Goal: Obtain resource: Download file/media

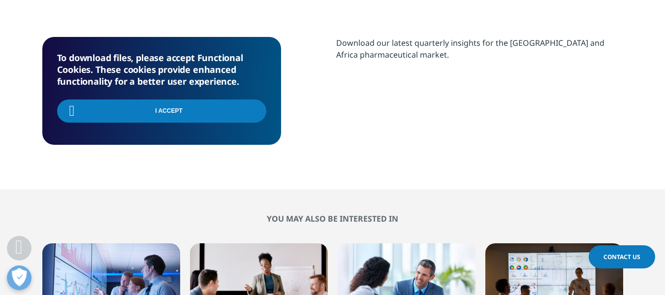
scroll to position [424, 0]
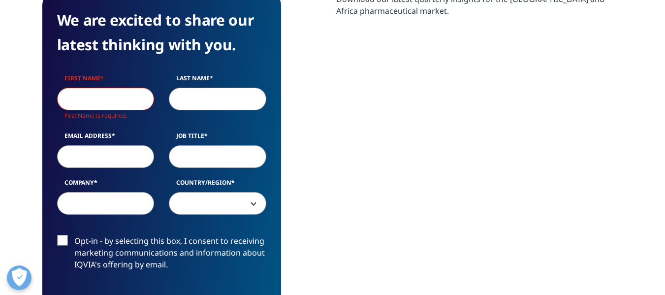
click at [96, 99] on input "First Name" at bounding box center [106, 99] width 98 height 23
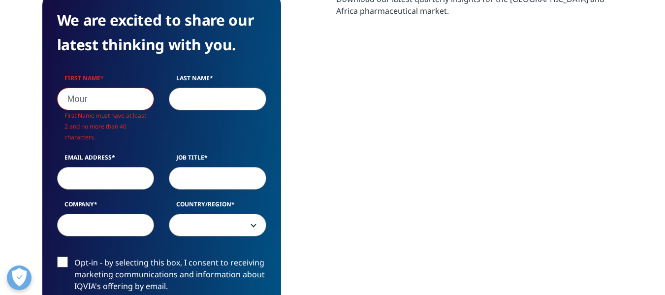
scroll to position [381, 581]
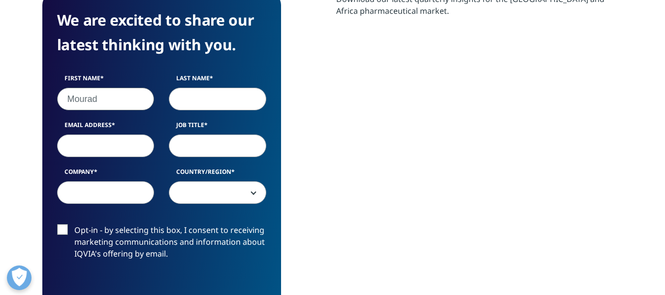
type input "Mourad"
type input "ACHOUR"
type input "[EMAIL_ADDRESS][DOMAIN_NAME]"
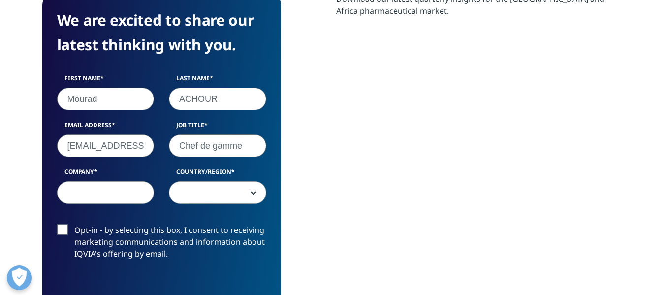
type input "Chef de gamme"
type input "Vitalcare"
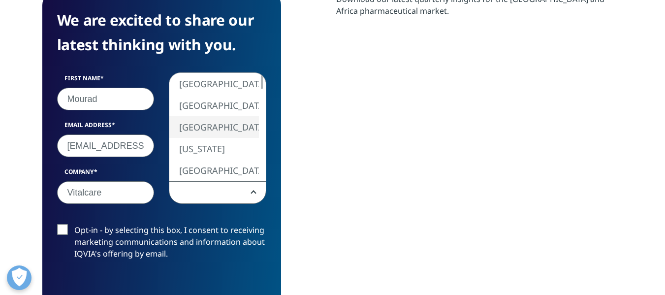
select select "[GEOGRAPHIC_DATA]"
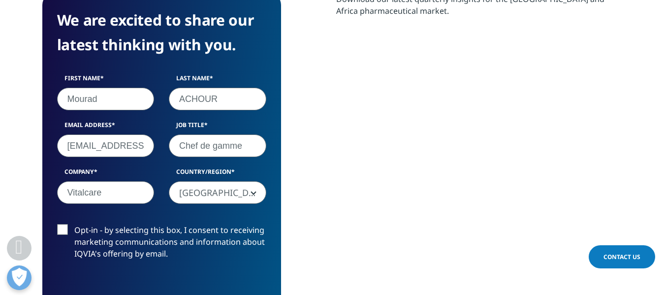
scroll to position [664, 0]
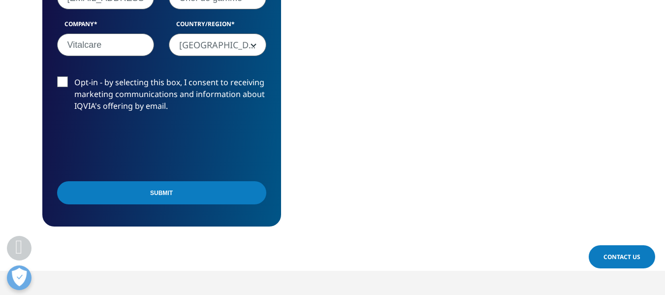
click at [154, 198] on input "Submit" at bounding box center [161, 192] width 209 height 23
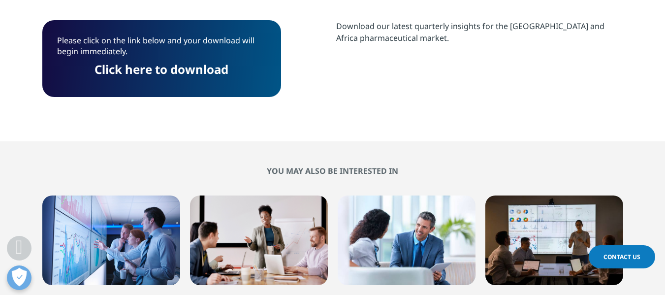
scroll to position [475, 0]
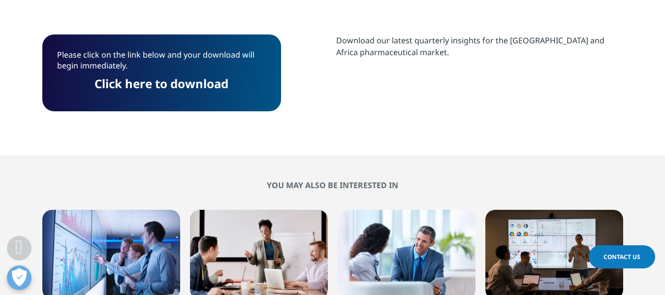
click at [196, 80] on link "Click here to download" at bounding box center [162, 83] width 134 height 16
